Goal: Find specific page/section

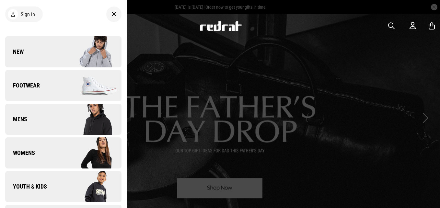
click at [92, 86] on img at bounding box center [92, 85] width 58 height 32
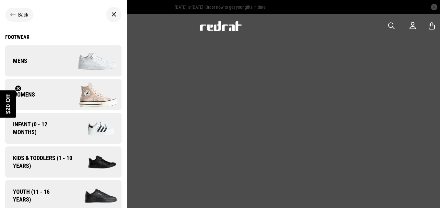
scroll to position [6, 0]
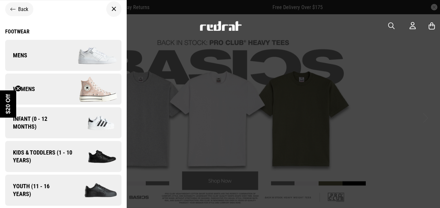
click at [85, 58] on img at bounding box center [92, 55] width 58 height 32
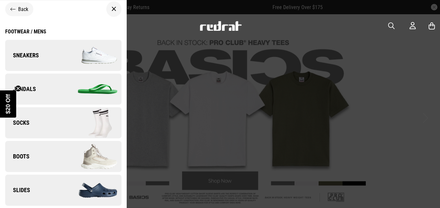
scroll to position [44, 0]
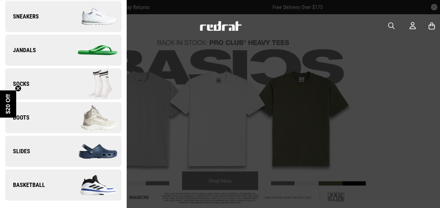
click at [91, 190] on img at bounding box center [92, 185] width 58 height 32
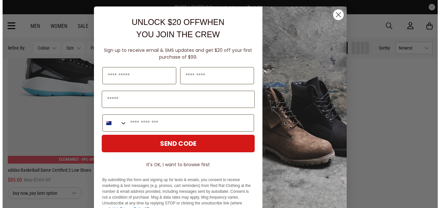
scroll to position [1602, 0]
